Goal: Task Accomplishment & Management: Manage account settings

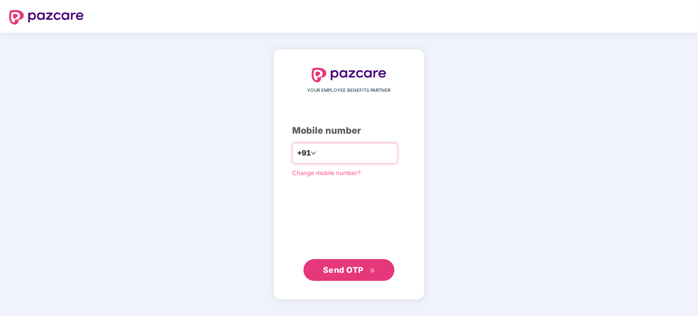
click at [318, 159] on input "number" at bounding box center [355, 153] width 75 height 15
type input "**********"
click at [348, 267] on span "Send OTP" at bounding box center [343, 270] width 40 height 10
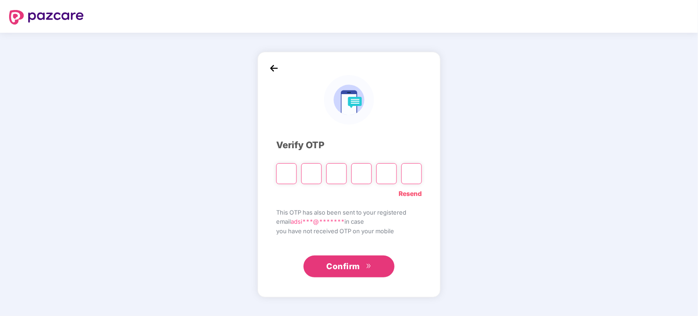
type input "*"
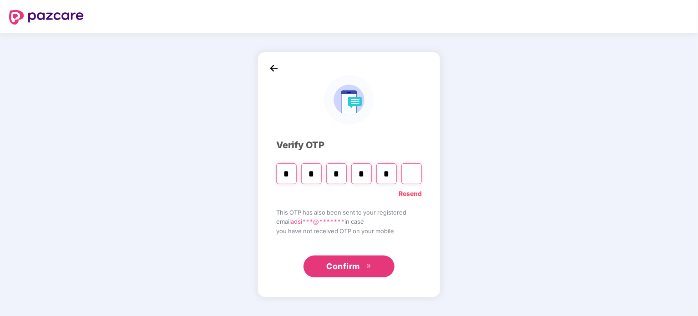
type input "*"
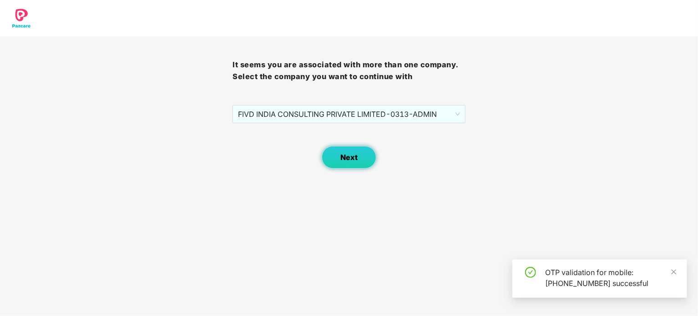
click at [347, 152] on button "Next" at bounding box center [349, 157] width 55 height 23
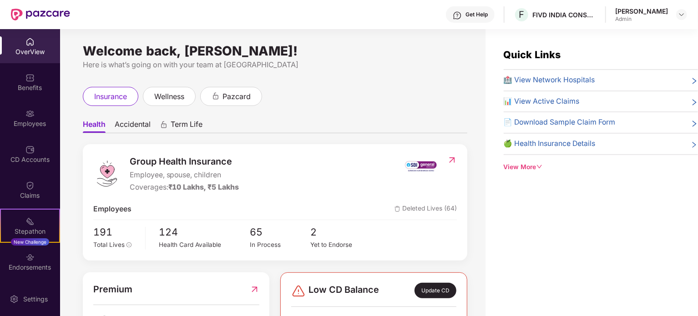
click at [24, 49] on div "OverView" at bounding box center [30, 51] width 60 height 9
click at [37, 119] on div "Employees" at bounding box center [30, 123] width 60 height 9
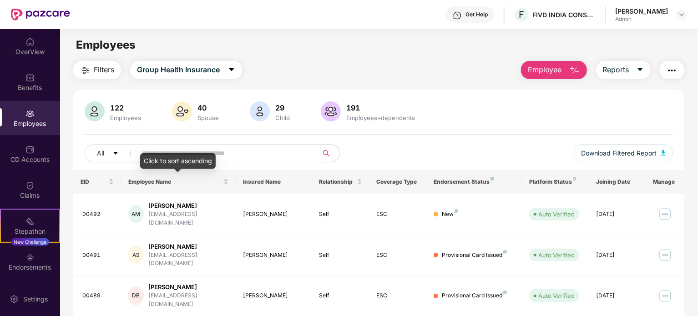
click at [158, 157] on div "Click to sort ascending" at bounding box center [177, 160] width 75 height 15
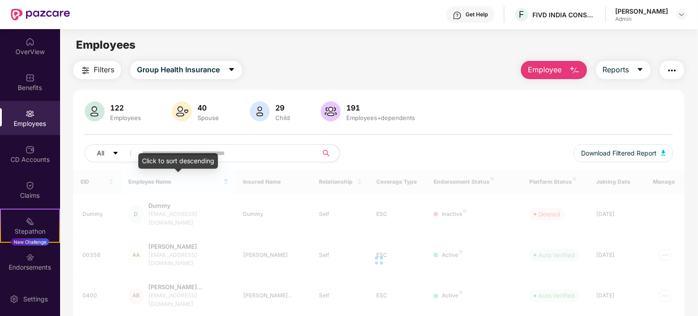
click at [222, 156] on input "text" at bounding box center [223, 153] width 163 height 14
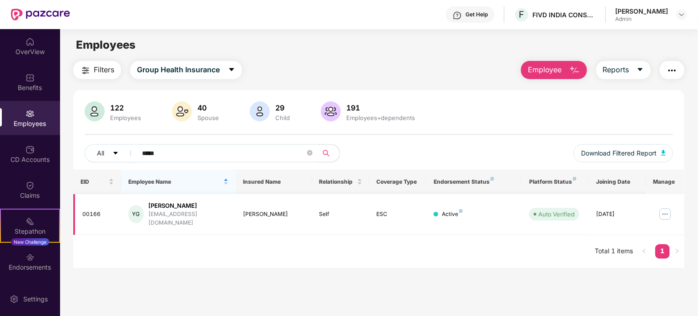
type input "*****"
click at [668, 207] on img at bounding box center [665, 214] width 15 height 15
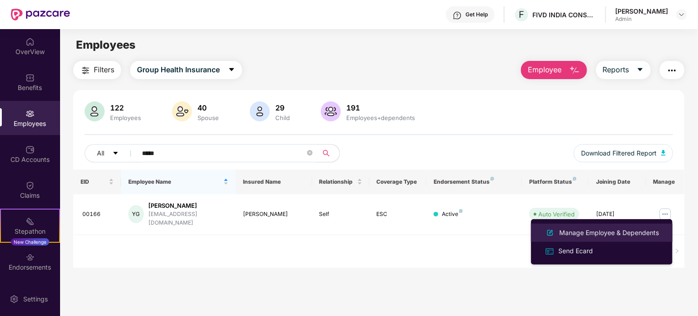
click at [576, 233] on div "Manage Employee & Dependents" at bounding box center [608, 233] width 103 height 10
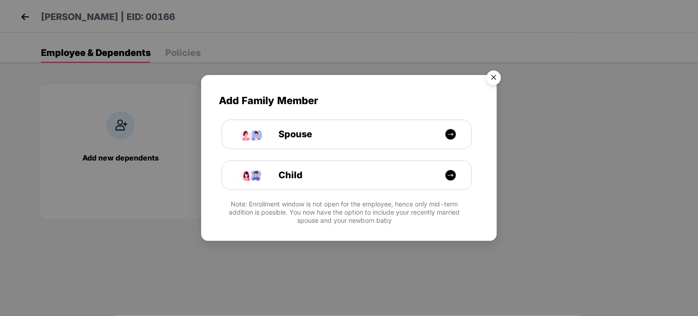
click at [491, 78] on img "Close" at bounding box center [493, 78] width 25 height 25
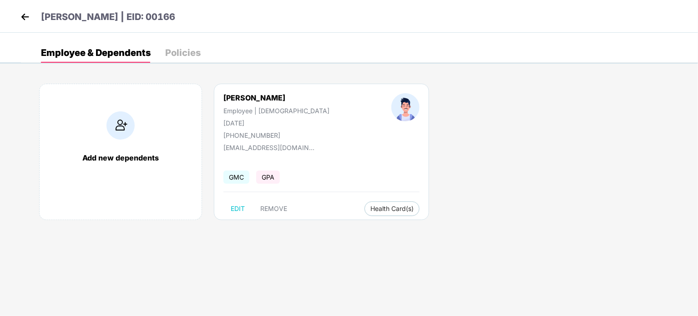
click at [391, 224] on div "Add new dependents [PERSON_NAME] Employee | [DEMOGRAPHIC_DATA] [DATE] [PHONE_NU…" at bounding box center [359, 156] width 677 height 173
click at [370, 211] on span "Health Card(s)" at bounding box center [391, 208] width 43 height 5
click at [392, 225] on img at bounding box center [391, 226] width 9 height 9
